Goal: Check status: Check status

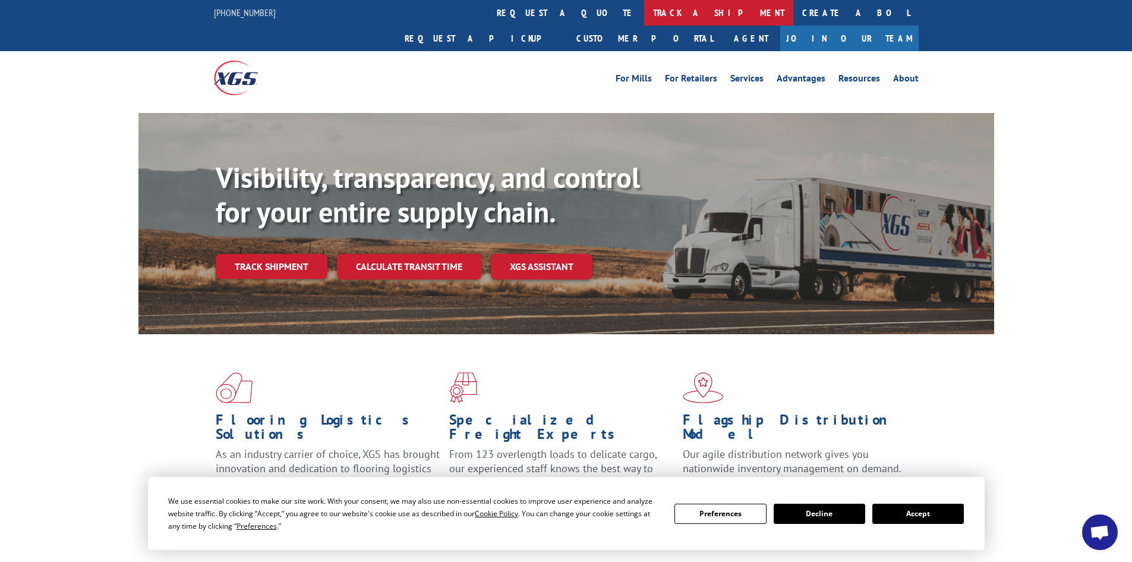
click at [644, 14] on link "track a shipment" at bounding box center [718, 13] width 149 height 26
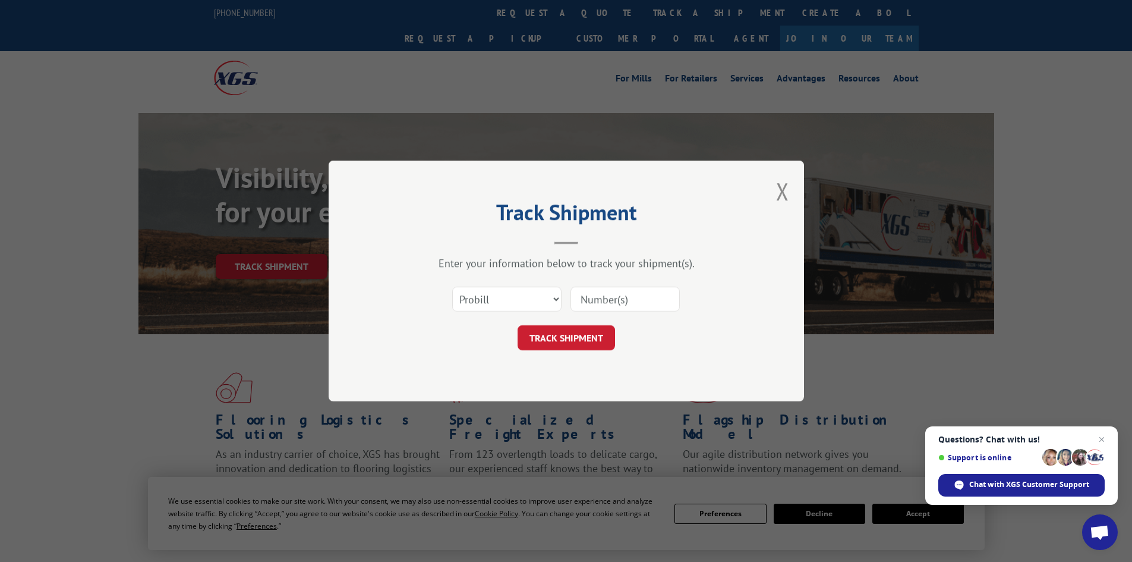
paste input "451827"
type input "451827"
click at [575, 342] on button "TRACK SHIPMENT" at bounding box center [566, 337] width 97 height 25
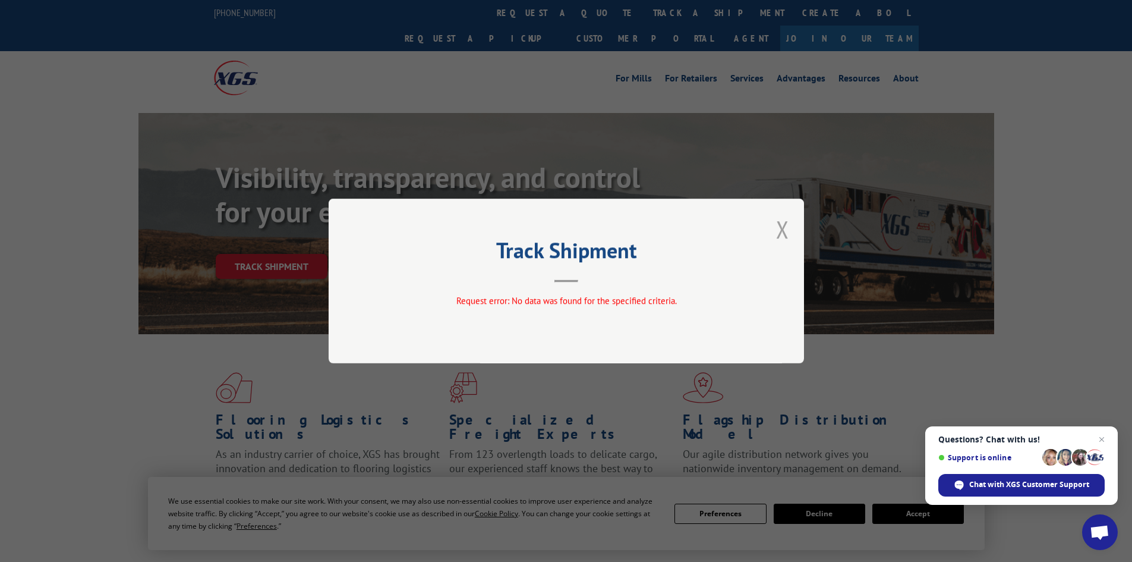
click at [784, 226] on button "Close modal" at bounding box center [782, 228] width 13 height 31
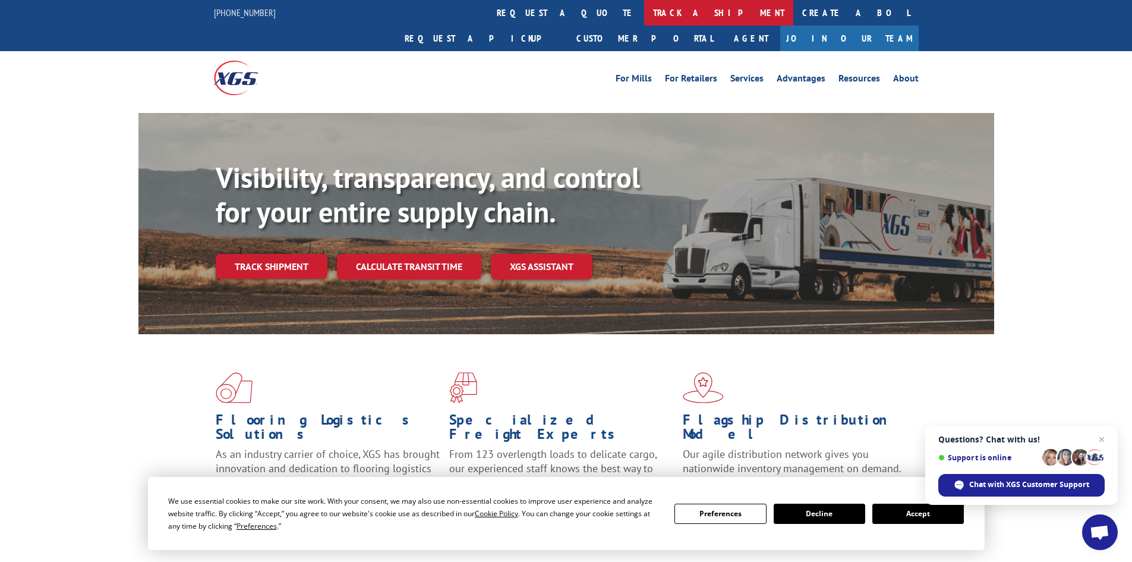
click at [644, 9] on link "track a shipment" at bounding box center [718, 13] width 149 height 26
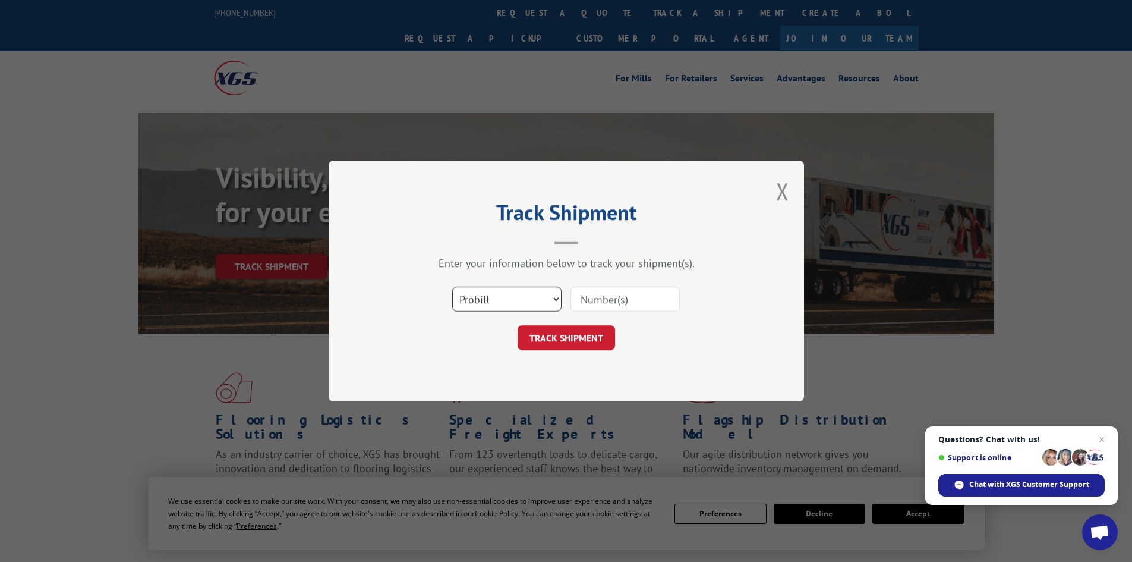
click at [550, 299] on select "Select category... Probill BOL PO" at bounding box center [506, 298] width 109 height 25
select select "bol"
click at [452, 286] on select "Select category... Probill BOL PO" at bounding box center [506, 298] width 109 height 25
paste input "451827"
type input "451827"
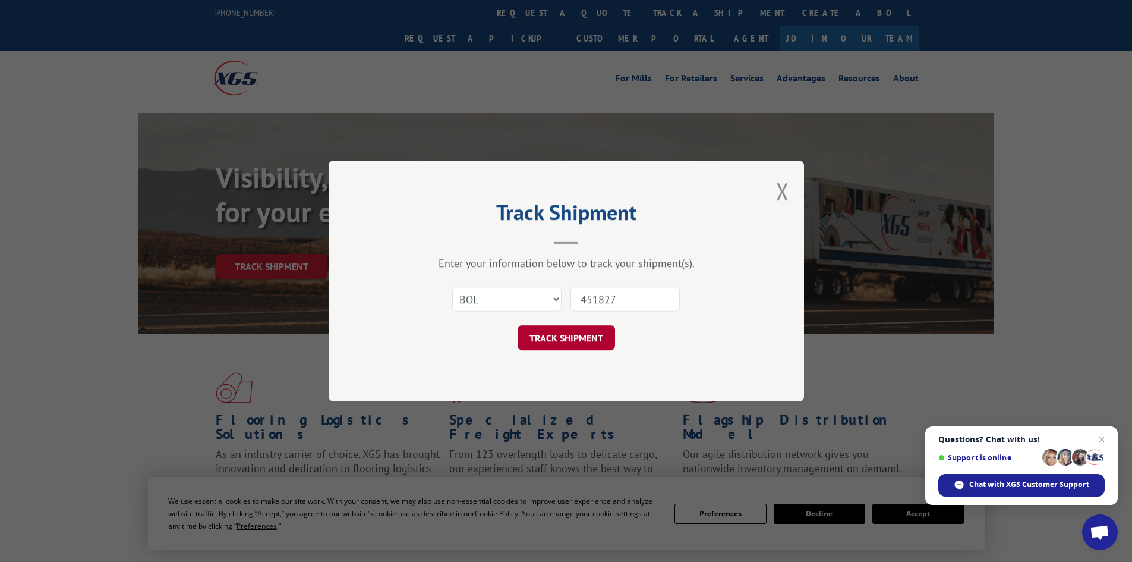
click at [584, 337] on button "TRACK SHIPMENT" at bounding box center [566, 337] width 97 height 25
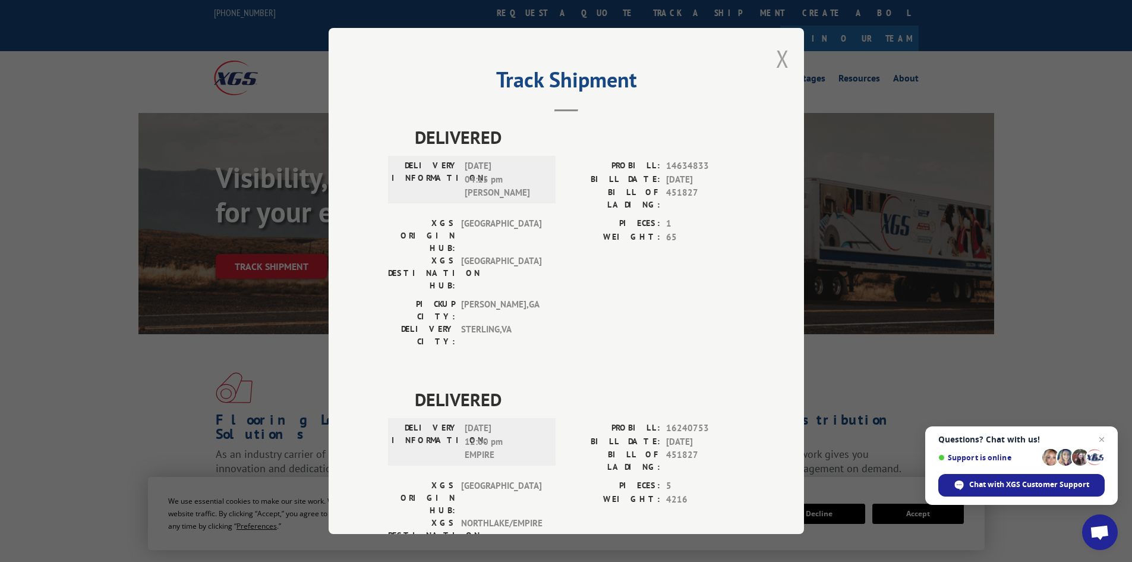
click at [777, 55] on button "Close modal" at bounding box center [782, 58] width 13 height 31
